Goal: Transaction & Acquisition: Purchase product/service

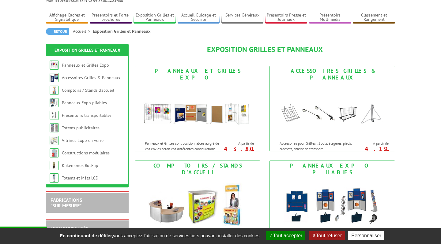
scroll to position [36, 0]
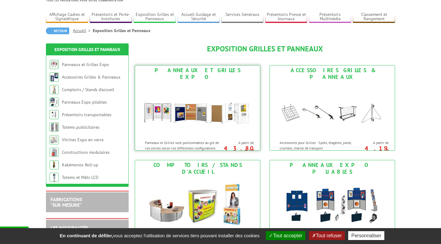
click at [191, 69] on div "Panneaux et Grilles Expo" at bounding box center [198, 73] width 122 height 13
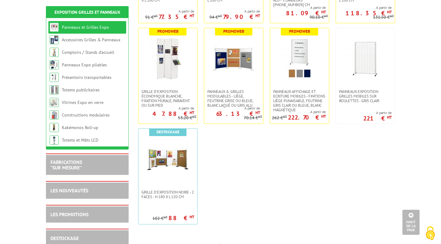
scroll to position [203, 0]
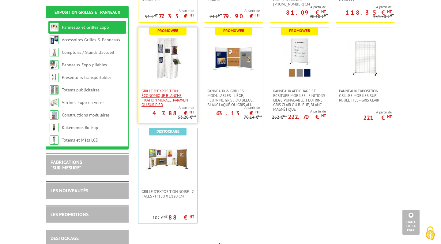
click at [163, 96] on span "Grille d'exposition économique blanche, fixation murale, paravent ou sur pied" at bounding box center [167, 98] width 53 height 18
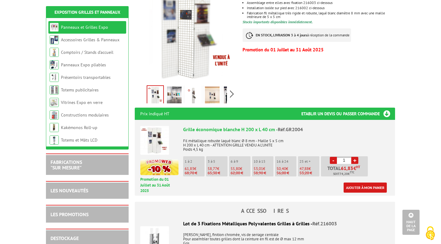
scroll to position [145, 0]
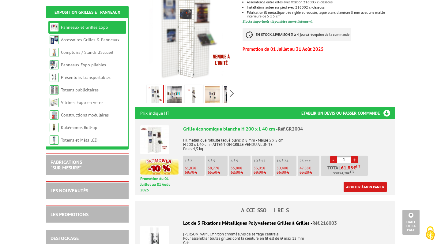
click at [355, 160] on link "+" at bounding box center [354, 159] width 7 height 7
type input "3"
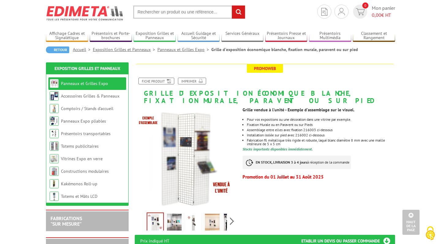
scroll to position [0, 0]
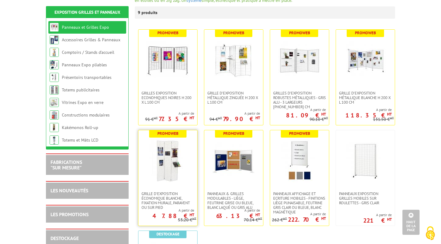
scroll to position [97, 0]
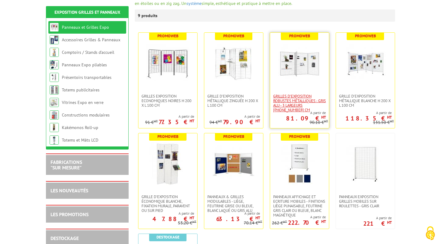
click at [291, 103] on span "Grilles d'exposition robustes métalliques - gris alu - 3 largeurs [PHONE_NUMBER…" at bounding box center [299, 103] width 53 height 18
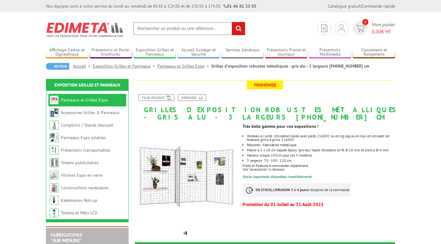
scroll to position [38, 0]
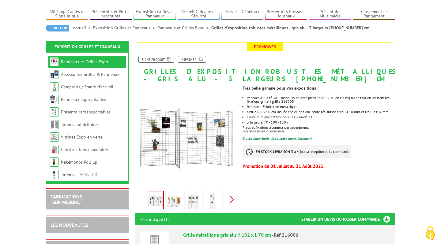
click at [233, 199] on div "Previous Next" at bounding box center [186, 199] width 103 height 21
click at [160, 199] on img at bounding box center [160, 201] width 15 height 19
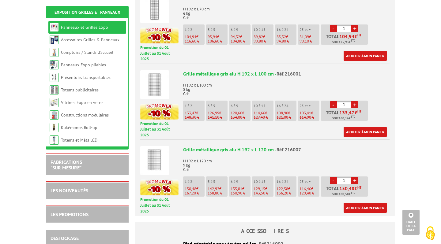
scroll to position [279, 0]
